Goal: Task Accomplishment & Management: Use online tool/utility

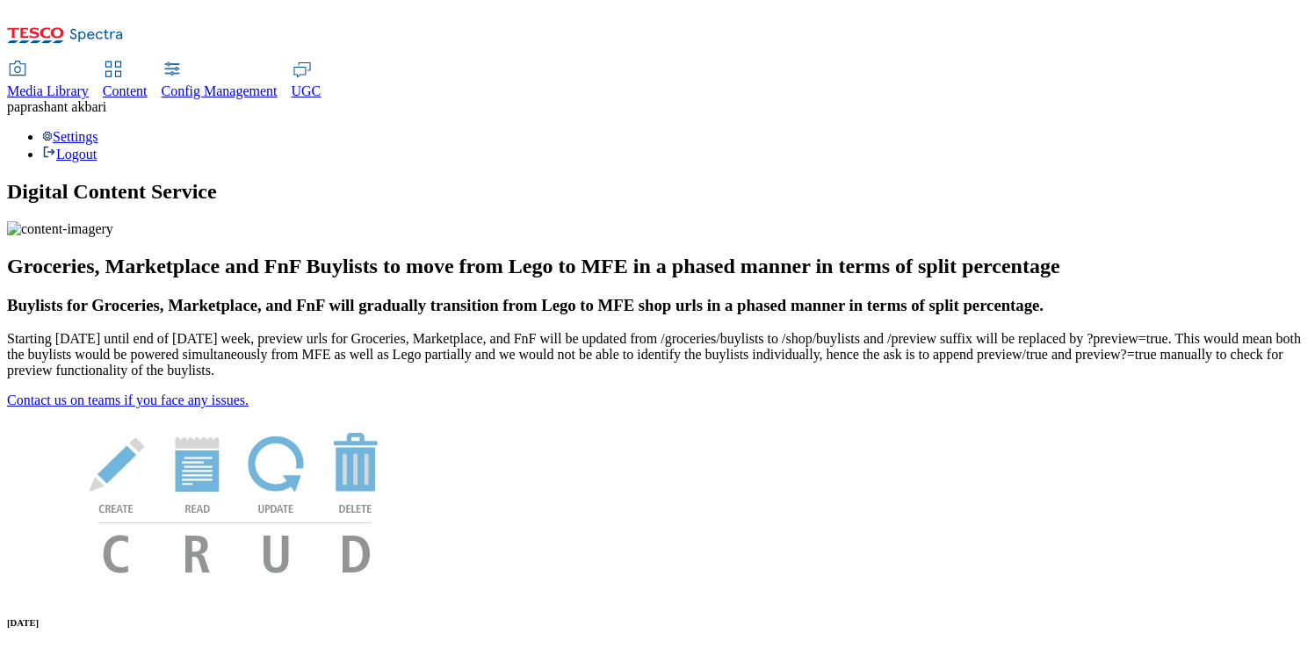
click at [148, 62] on link "Content" at bounding box center [125, 80] width 45 height 37
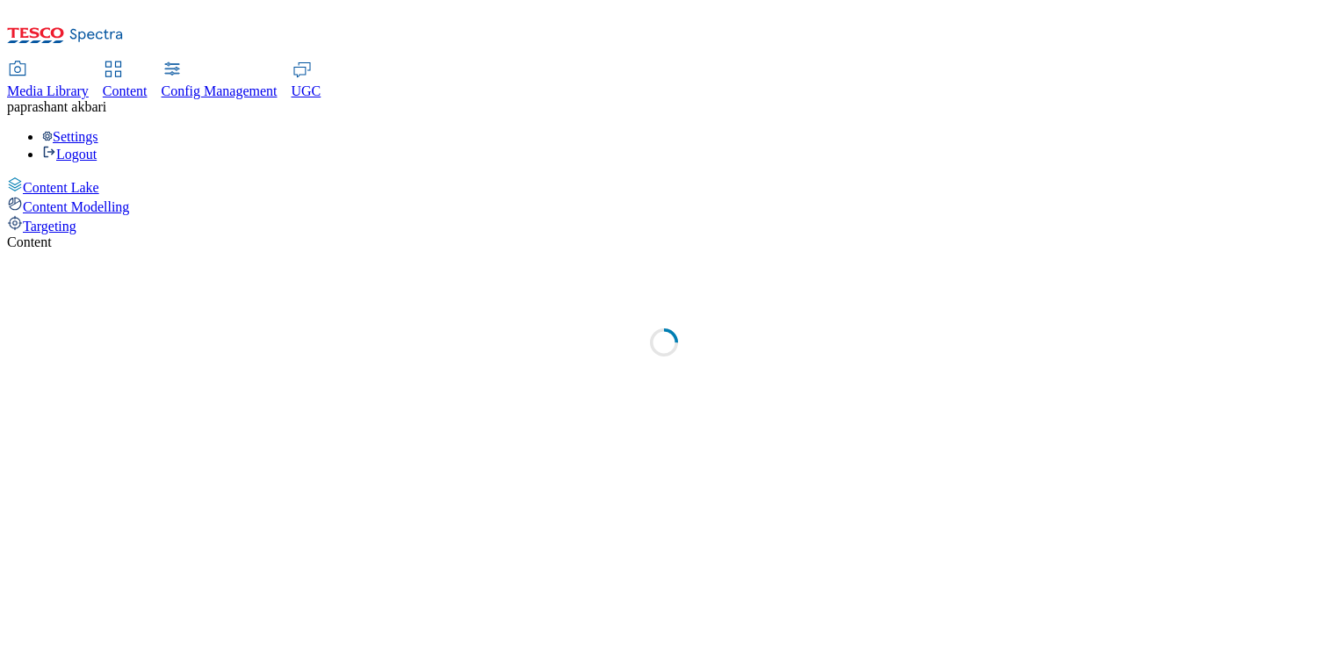
select select "group-comms"
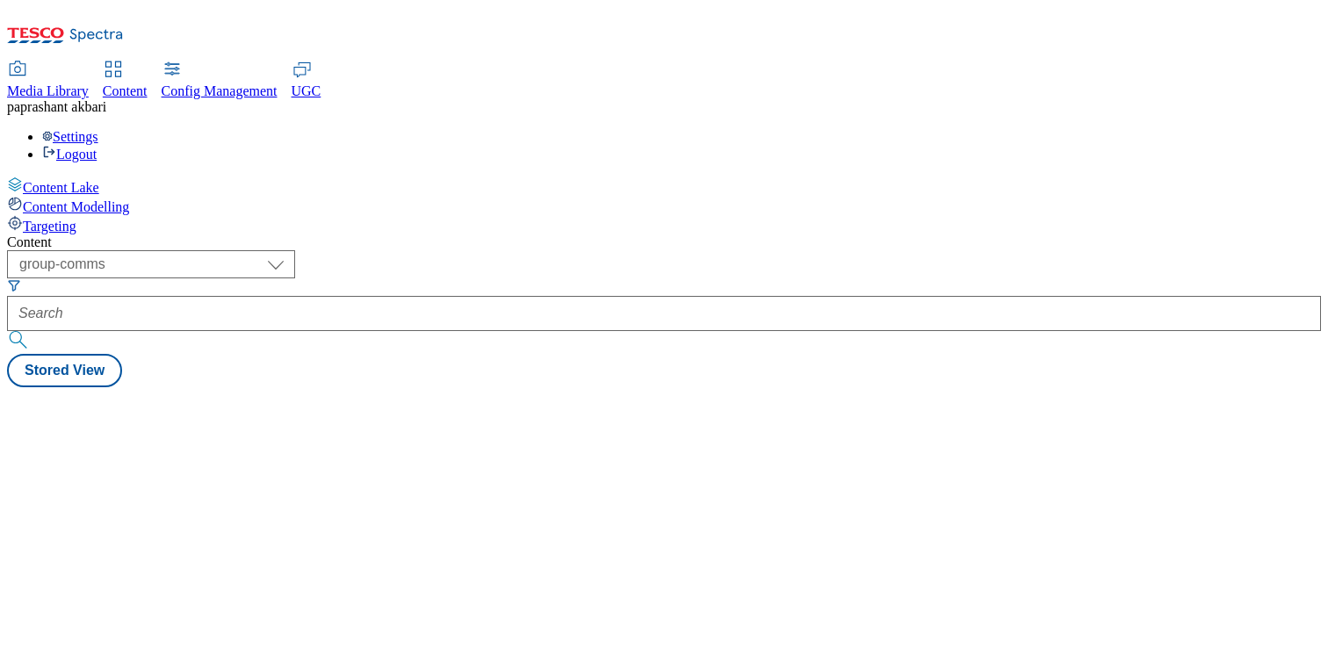
click at [23, 215] on icon at bounding box center [15, 223] width 16 height 16
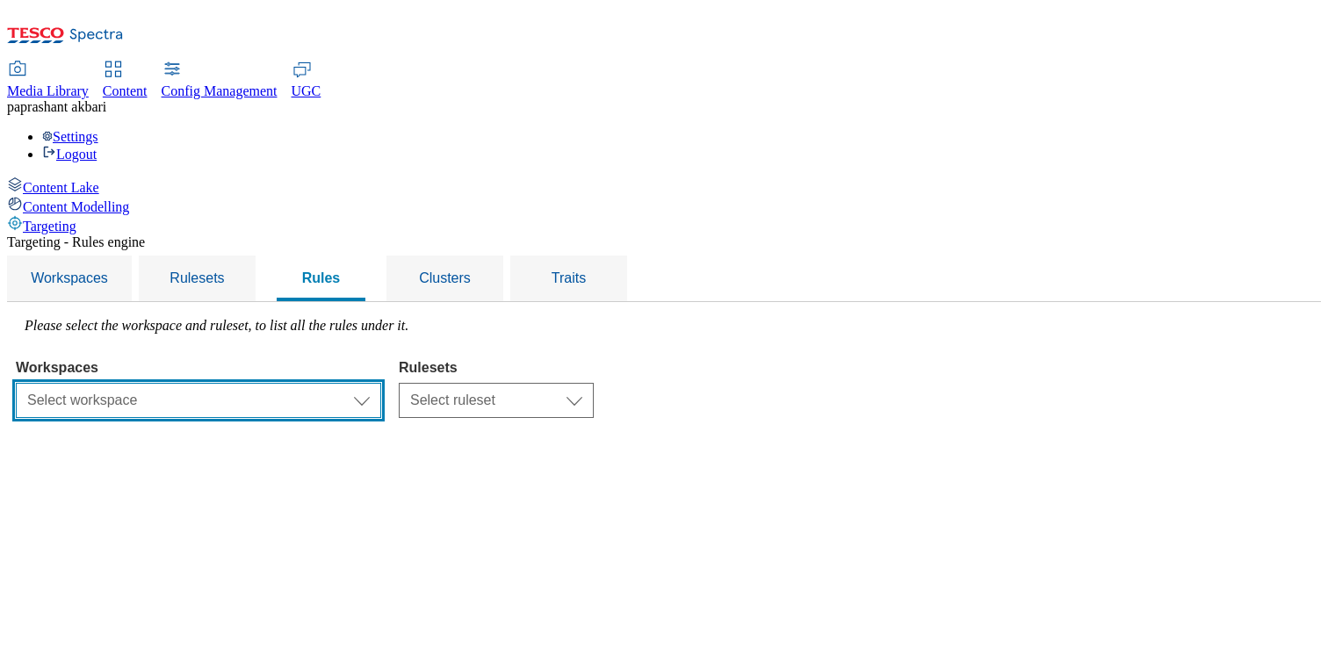
click at [381, 383] on select "Select workspace Test Targeting_28th_August_Sanity test 20th march Test_Sanity_…" at bounding box center [199, 400] width 366 height 35
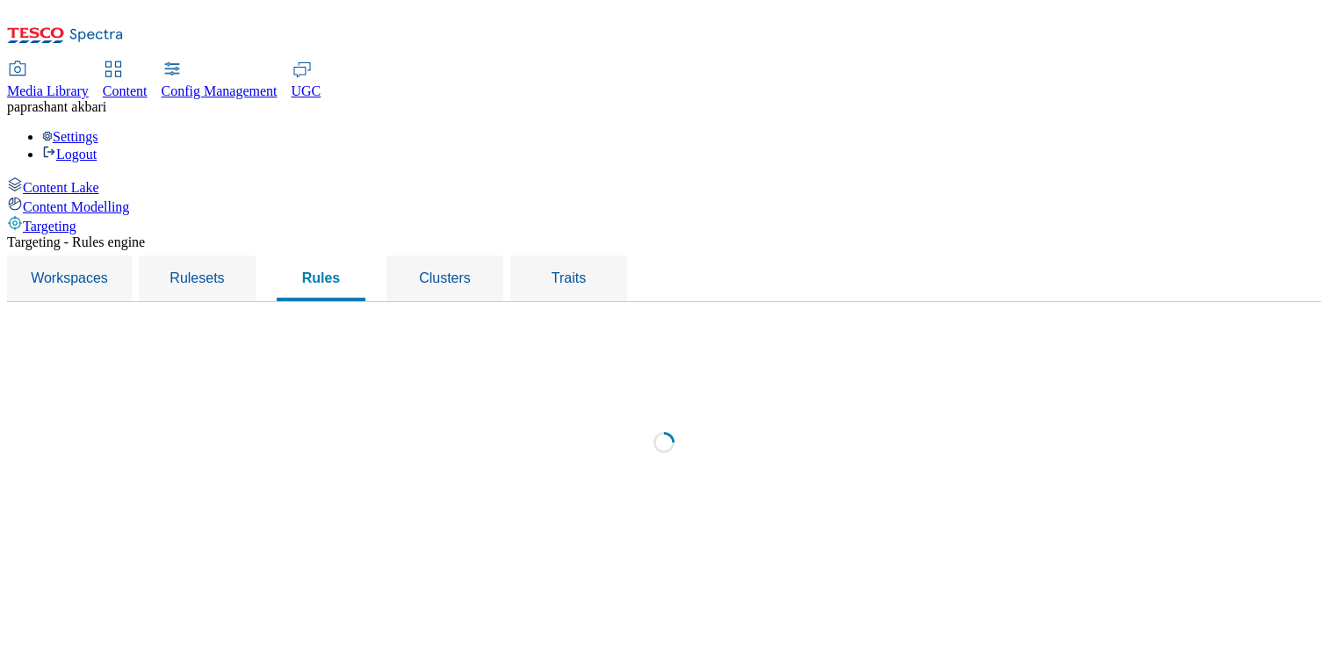
select select "f510054f-adaa-4692-b570-80fa3897127a"
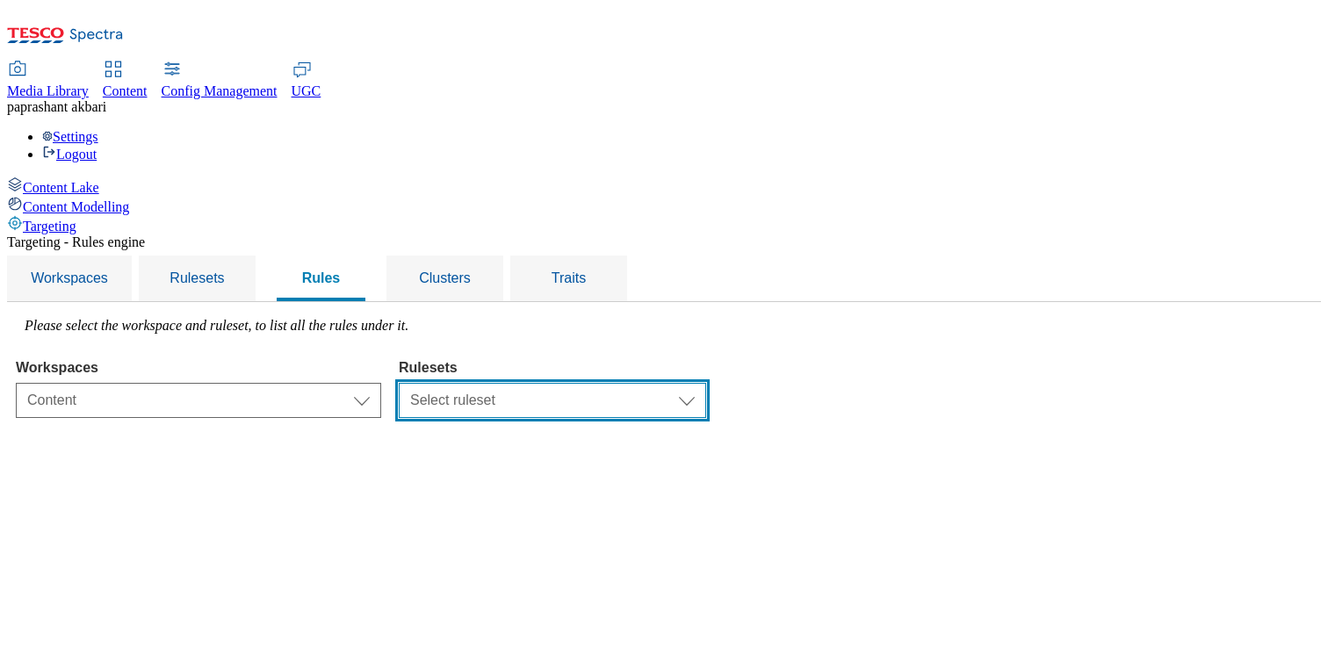
click at [696, 383] on select "Select ruleset CZ TEST HU ROI SK UK clubcard-roi clubcard-website customer-enga…" at bounding box center [553, 400] width 308 height 35
click at [619, 383] on select "Select ruleset CZ TEST HU ROI SK UK clubcard-roi clubcard-website customer-enga…" at bounding box center [553, 400] width 308 height 35
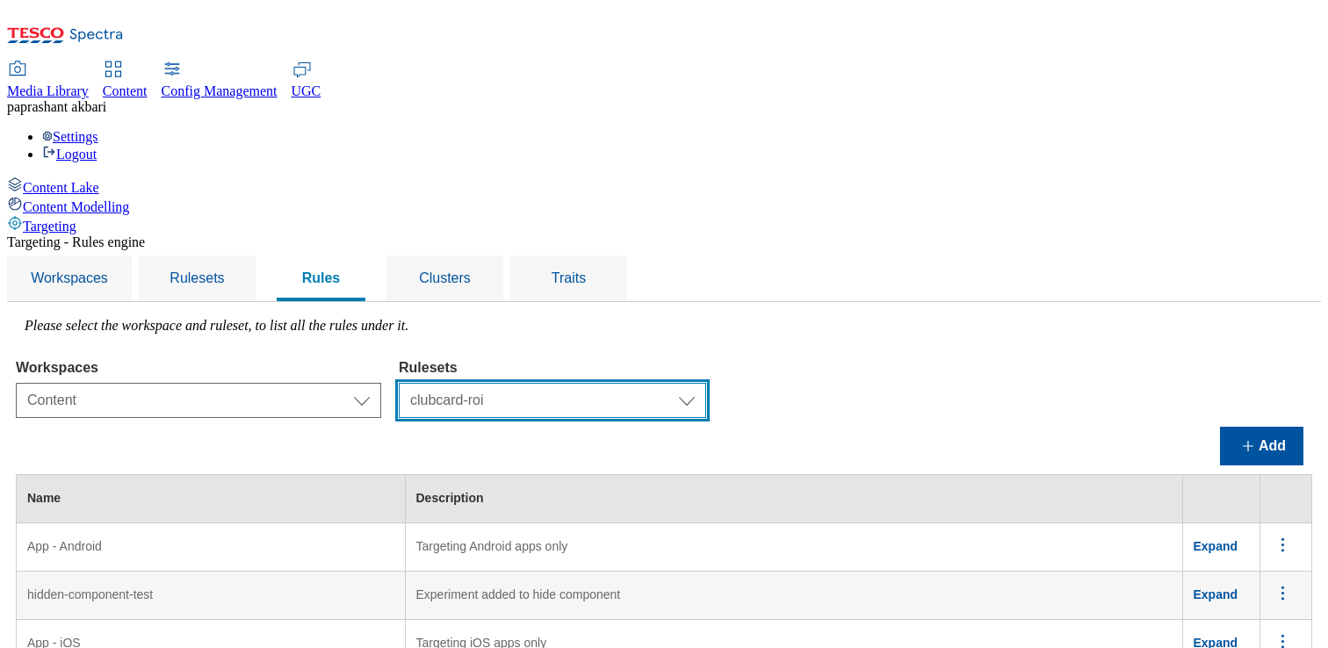
click at [706, 383] on select "Select ruleset CZ TEST HU ROI SK UK clubcard-roi clubcard-website customer-enga…" at bounding box center [553, 400] width 308 height 35
click at [619, 383] on select "Select ruleset CZ TEST HU ROI SK UK clubcard-roi clubcard-website customer-enga…" at bounding box center [553, 400] width 308 height 35
click at [706, 383] on select "Select ruleset CZ TEST HU ROI SK UK clubcard-roi clubcard-website customer-enga…" at bounding box center [553, 400] width 308 height 35
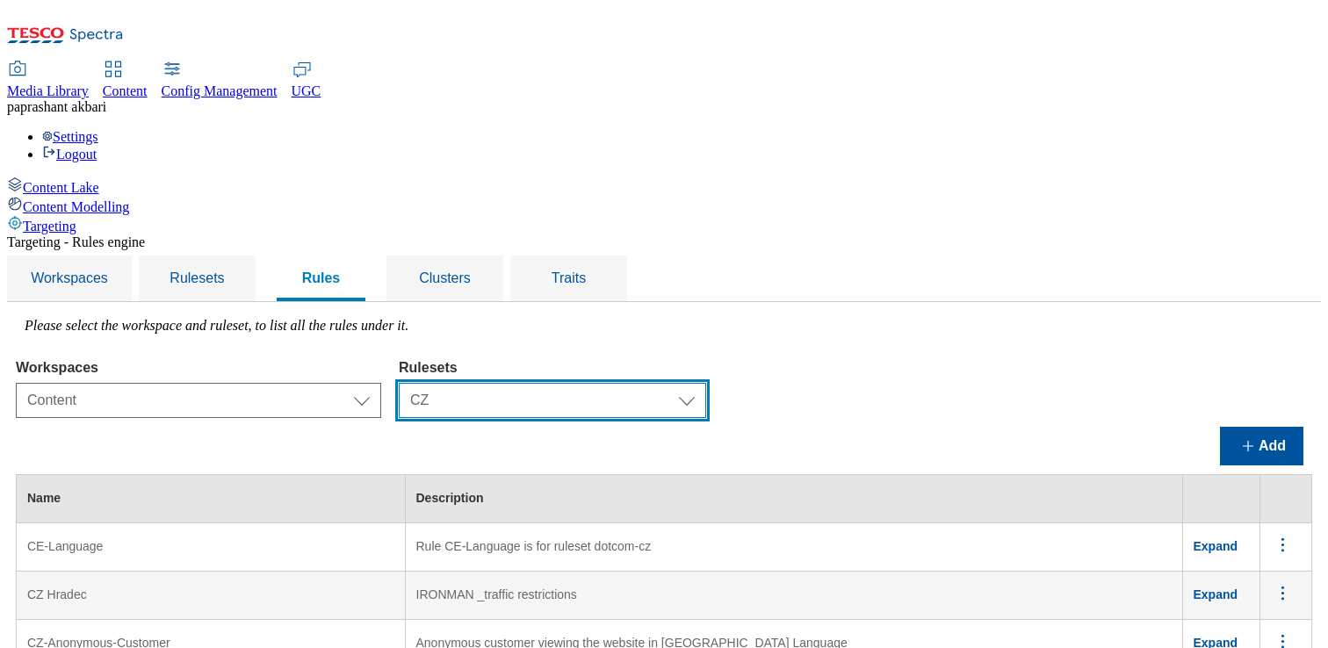
click at [706, 383] on select "Select ruleset CZ TEST HU ROI SK UK clubcard-roi clubcard-website customer-enga…" at bounding box center [553, 400] width 308 height 35
click at [619, 383] on select "Select ruleset CZ TEST HU ROI SK UK clubcard-roi clubcard-website customer-enga…" at bounding box center [553, 400] width 308 height 35
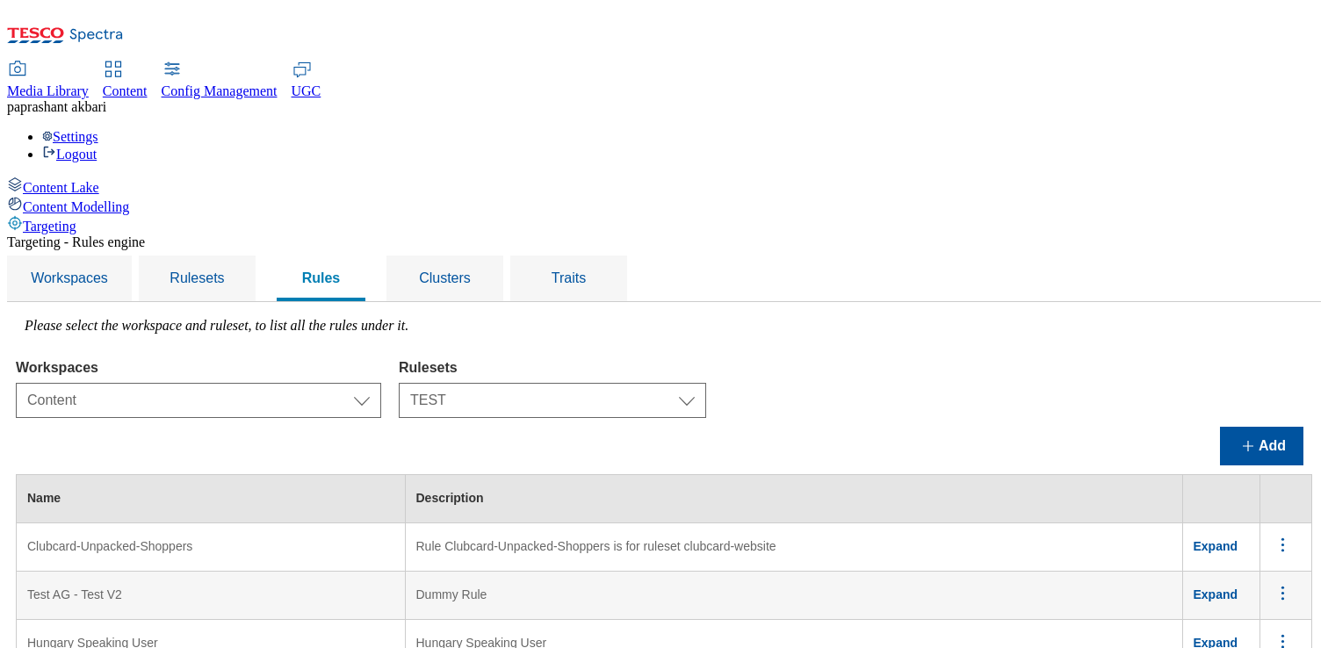
scroll to position [138, 0]
click at [706, 383] on select "Select ruleset CZ TEST HU ROI SK UK clubcard-roi clubcard-website customer-enga…" at bounding box center [553, 400] width 308 height 35
click at [619, 383] on select "Select ruleset CZ TEST HU ROI SK UK clubcard-roi clubcard-website customer-enga…" at bounding box center [553, 400] width 308 height 35
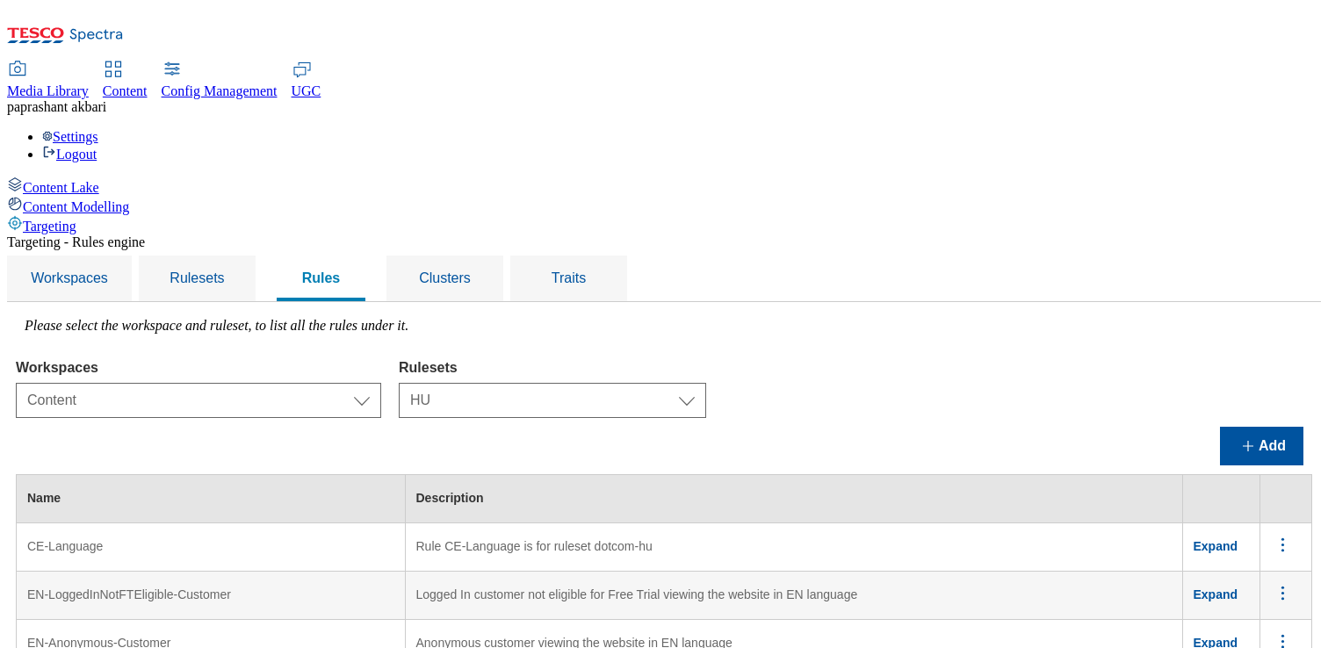
click at [706, 383] on select "Select ruleset CZ TEST HU ROI SK UK clubcard-roi clubcard-website customer-enga…" at bounding box center [553, 400] width 308 height 35
click at [619, 383] on select "Select ruleset CZ TEST HU ROI SK UK clubcard-roi clubcard-website customer-enga…" at bounding box center [553, 400] width 308 height 35
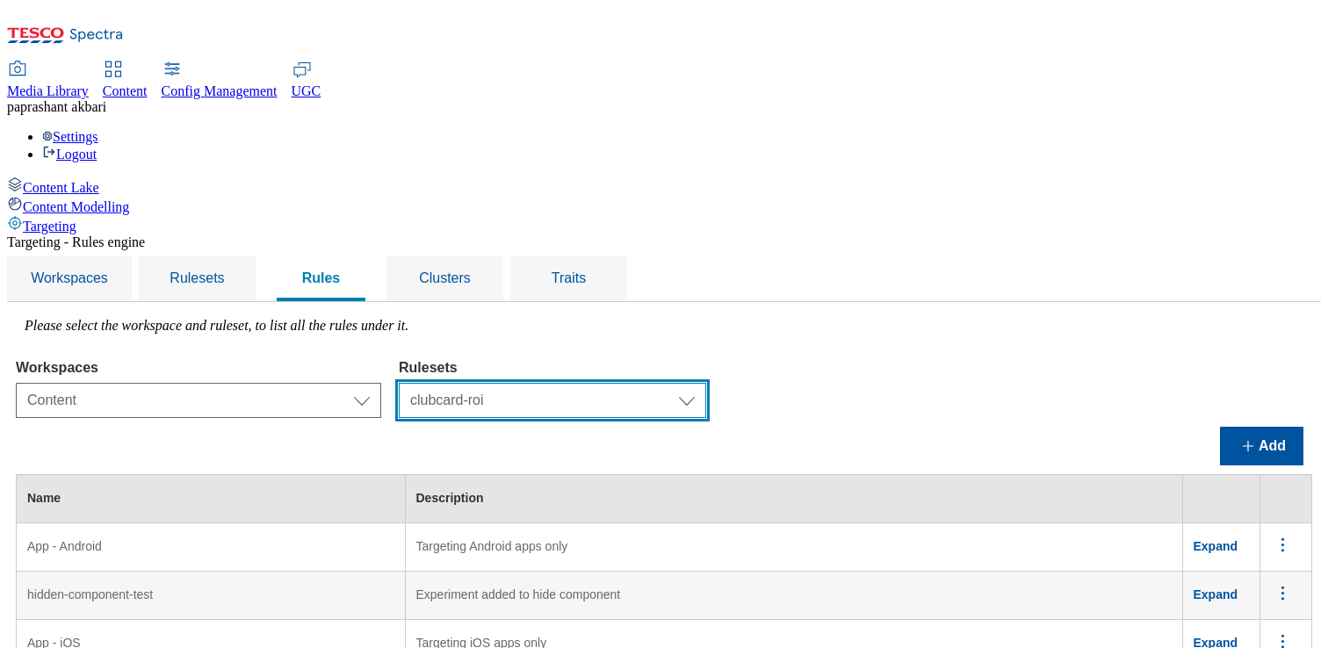
click at [706, 383] on select "Select ruleset CZ TEST HU ROI SK UK clubcard-roi clubcard-website customer-enga…" at bounding box center [553, 400] width 308 height 35
click at [619, 383] on select "Select ruleset CZ TEST HU ROI SK UK clubcard-roi clubcard-website customer-enga…" at bounding box center [553, 400] width 308 height 35
click at [706, 383] on select "Select ruleset CZ TEST HU ROI SK UK clubcard-roi clubcard-website customer-enga…" at bounding box center [553, 400] width 308 height 35
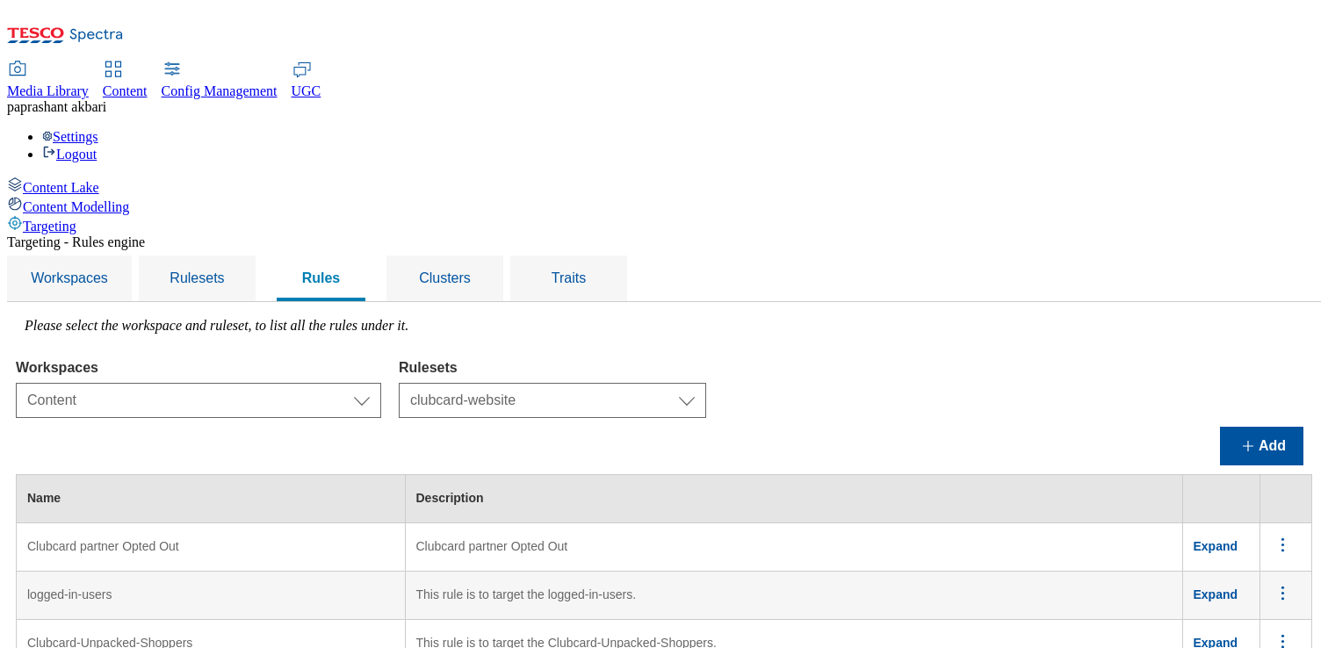
click at [619, 383] on select "Select ruleset CZ TEST HU ROI SK UK clubcard-roi clubcard-website customer-enga…" at bounding box center [553, 400] width 308 height 35
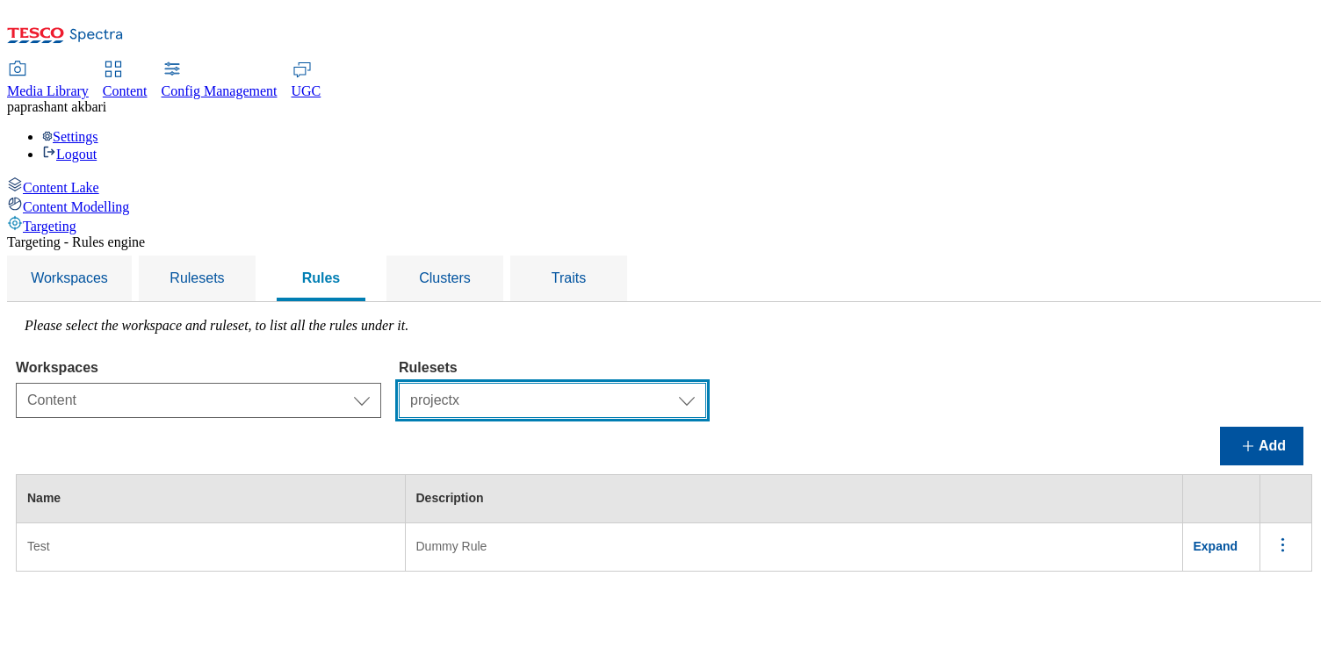
click at [706, 383] on select "Select ruleset CZ TEST HU ROI SK UK clubcard-roi clubcard-website customer-enga…" at bounding box center [553, 400] width 308 height 35
select select "bde44e9c-9e43-4b27-a094-1064b7d43f1b"
click at [619, 383] on select "Select ruleset CZ TEST HU ROI SK UK clubcard-roi clubcard-website customer-enga…" at bounding box center [553, 400] width 308 height 35
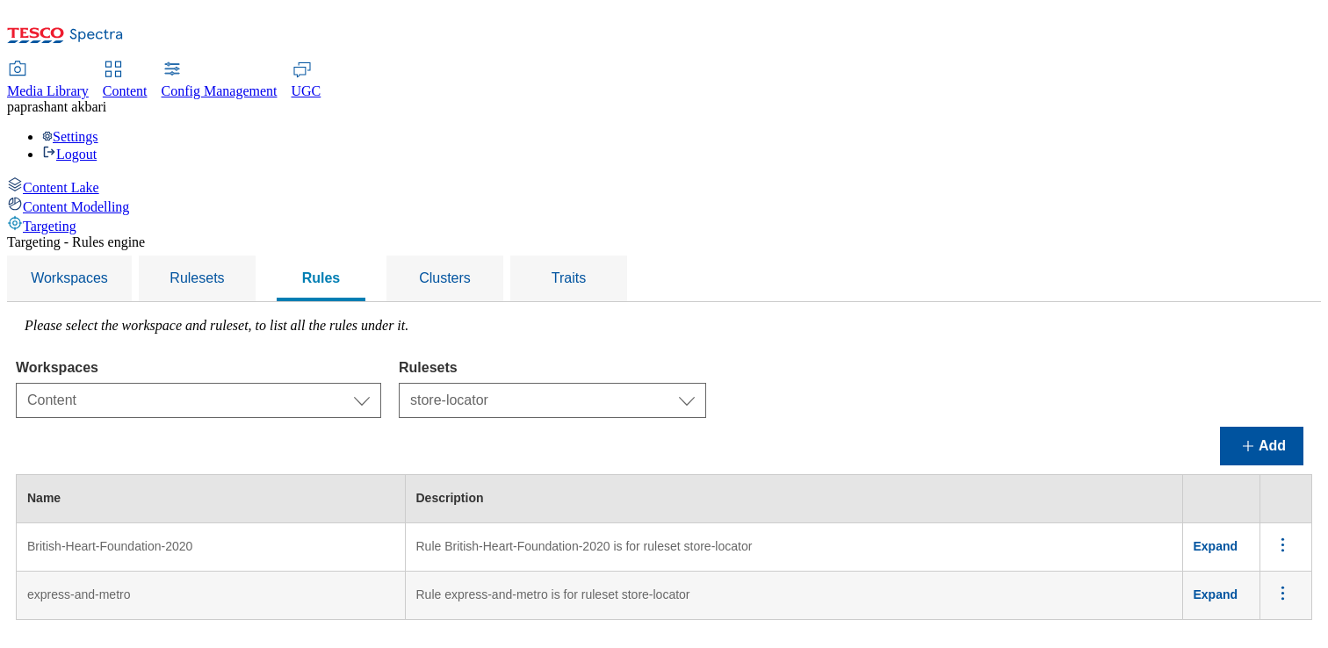
click at [965, 351] on div "Workspaces Select workspace Test Targeting_28th_August_Sanity test 20th march T…" at bounding box center [664, 384] width 1297 height 67
click at [235, 256] on div "Rulesets" at bounding box center [197, 279] width 75 height 46
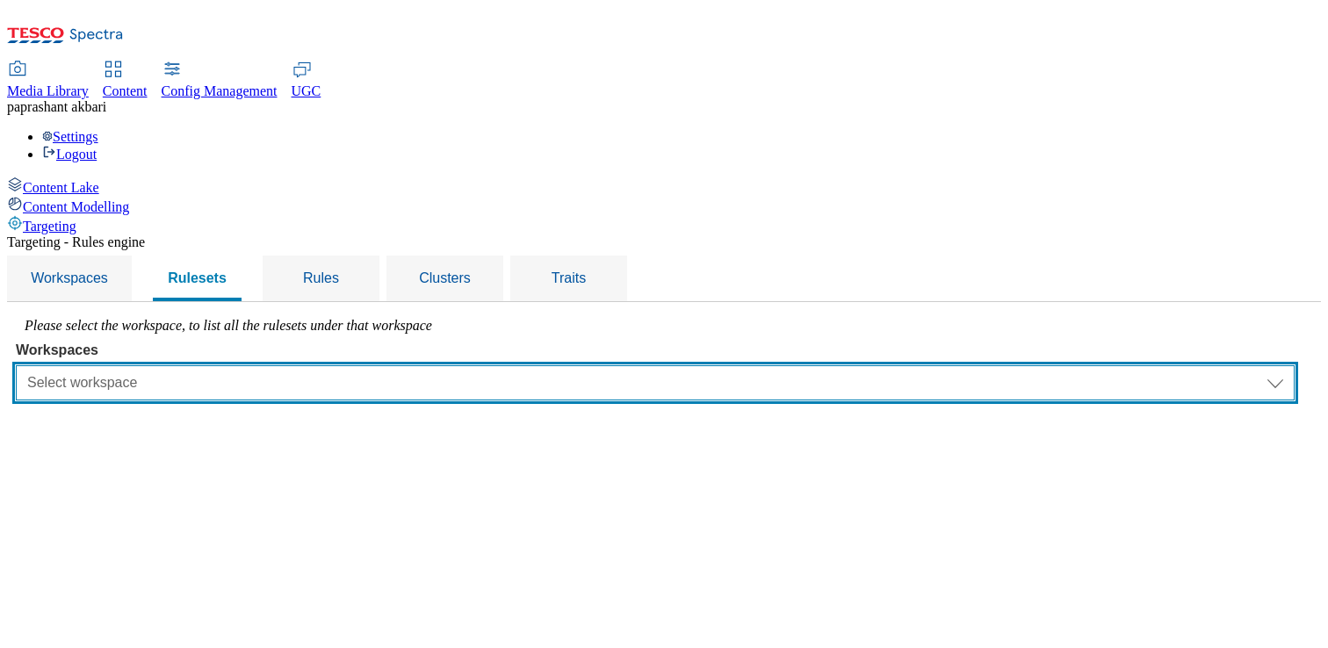
click at [469, 366] on select "Select workspace Test Targeting_28th_August_Sanity test 20th march Test_Sanity_…" at bounding box center [655, 383] width 1279 height 35
select select "f510054f-adaa-4692-b570-80fa3897127a"
click at [237, 366] on select "Select workspace Test Targeting_28th_August_Sanity test 20th march Test_Sanity_…" at bounding box center [655, 383] width 1279 height 35
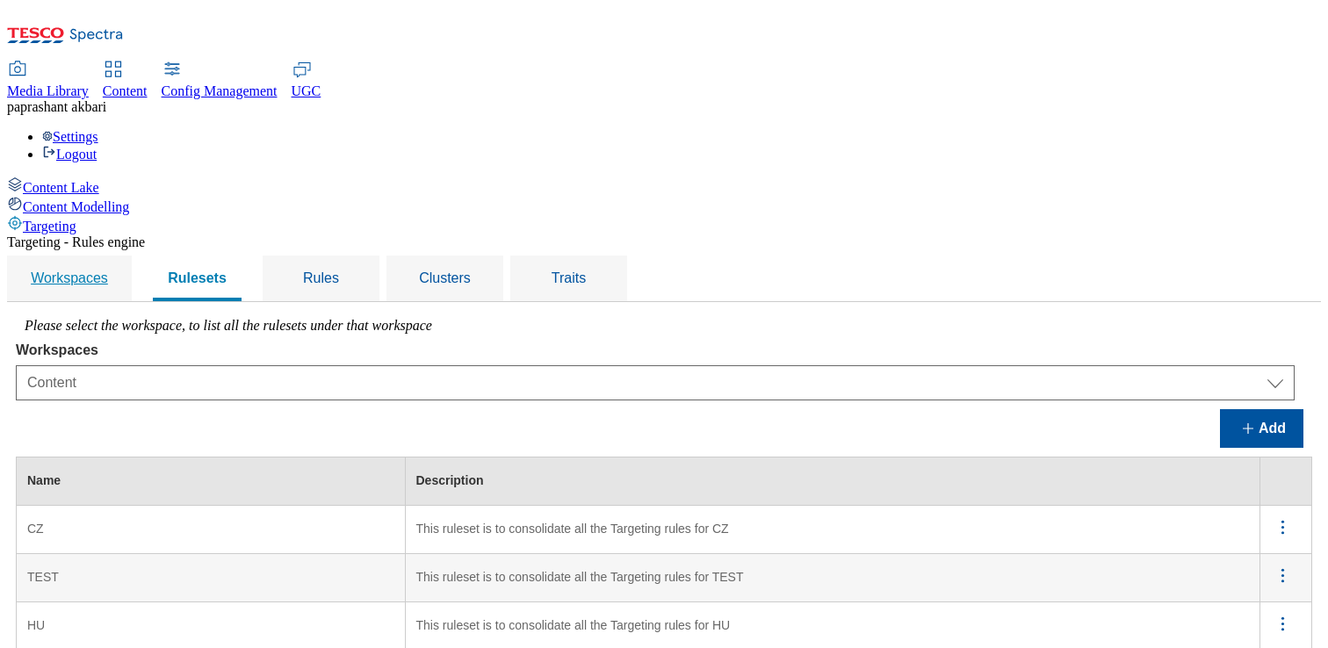
click at [108, 271] on span "Workspaces" at bounding box center [69, 278] width 77 height 15
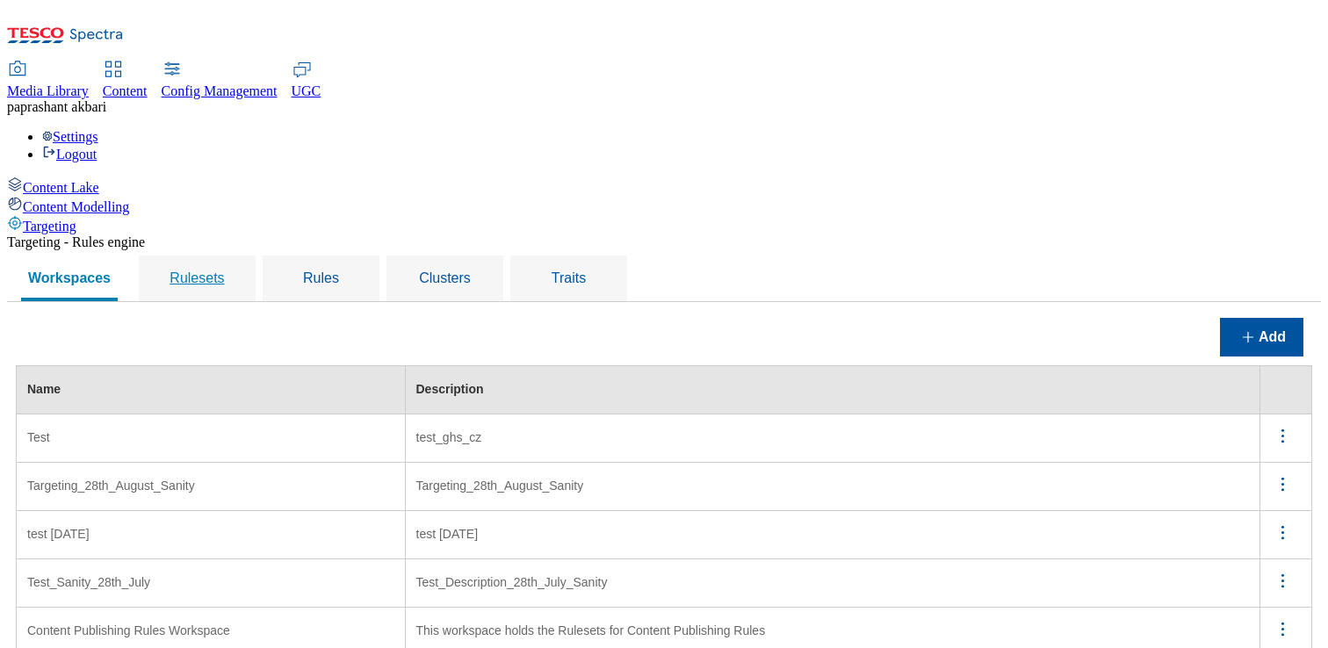
click at [224, 271] on span "Rulesets" at bounding box center [197, 278] width 54 height 15
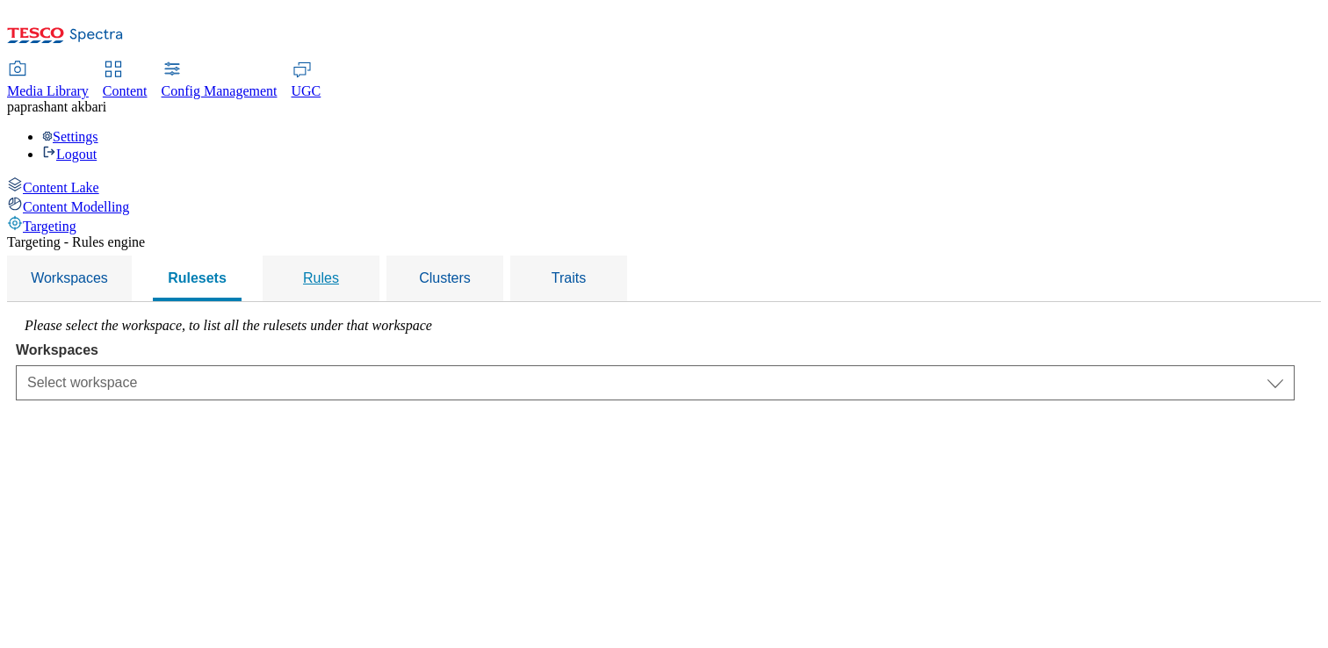
click at [339, 271] on span "Rules" at bounding box center [321, 278] width 36 height 15
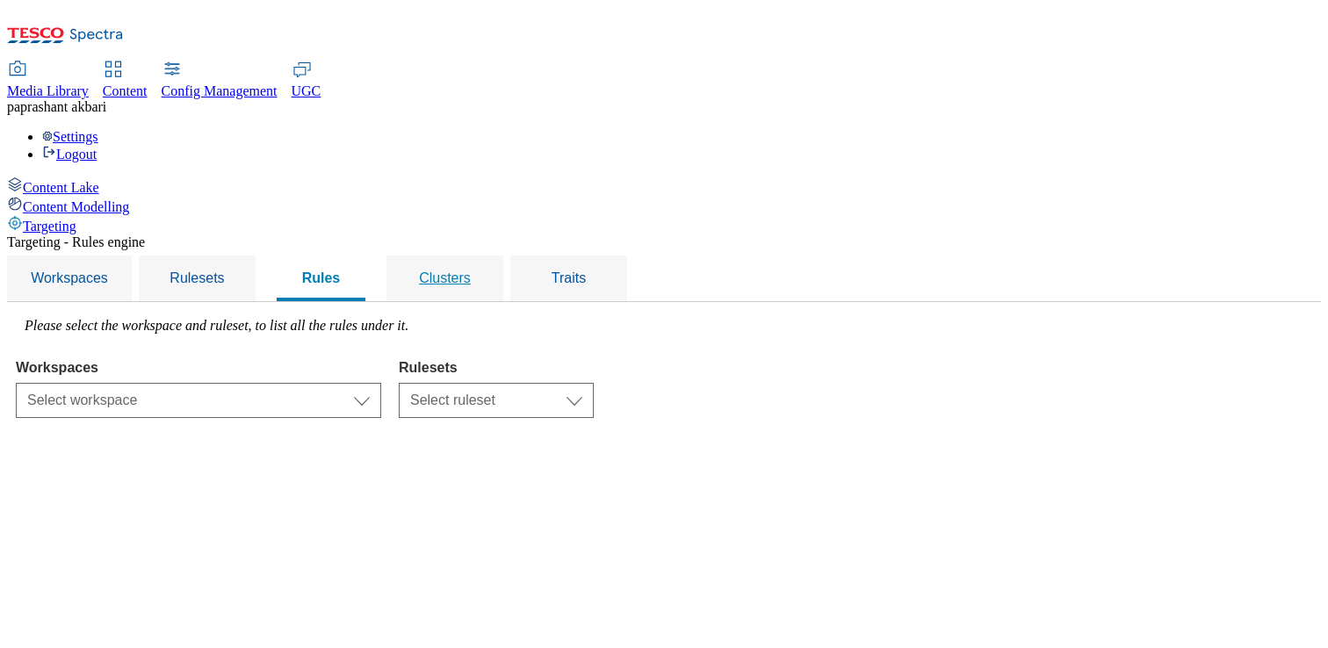
click at [482, 256] on div "Clusters" at bounding box center [445, 279] width 75 height 46
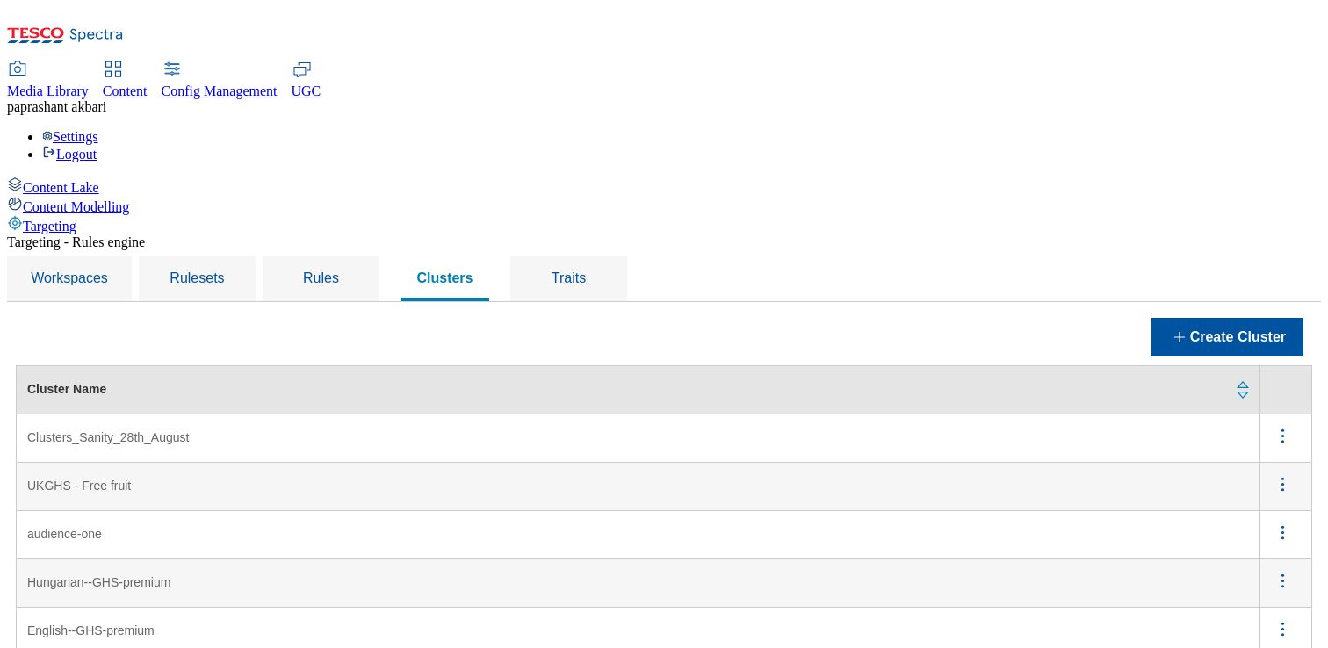
scroll to position [7422, 0]
click at [1263, 99] on div "pa prashant akbari" at bounding box center [664, 107] width 1314 height 16
click at [1294, 129] on div "Settings Logout" at bounding box center [664, 145] width 1314 height 33
click at [97, 147] on link "Logout" at bounding box center [69, 154] width 54 height 15
